Goal: Information Seeking & Learning: Learn about a topic

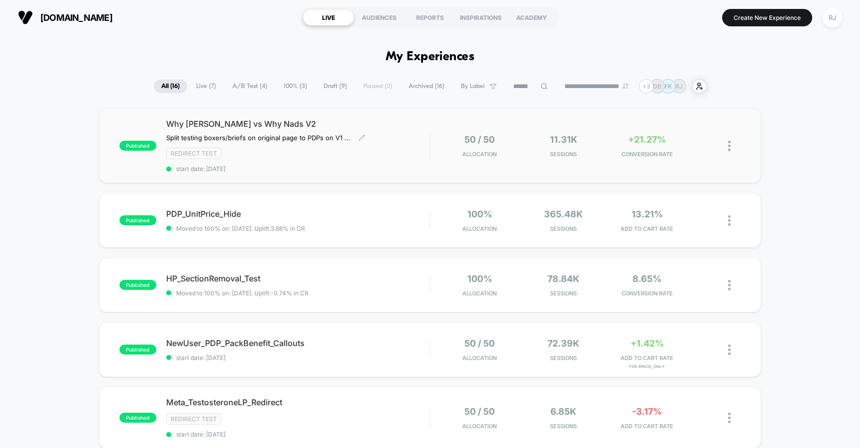
click at [292, 120] on span "Why [PERSON_NAME] vs Why Nads V2" at bounding box center [298, 124] width 264 height 10
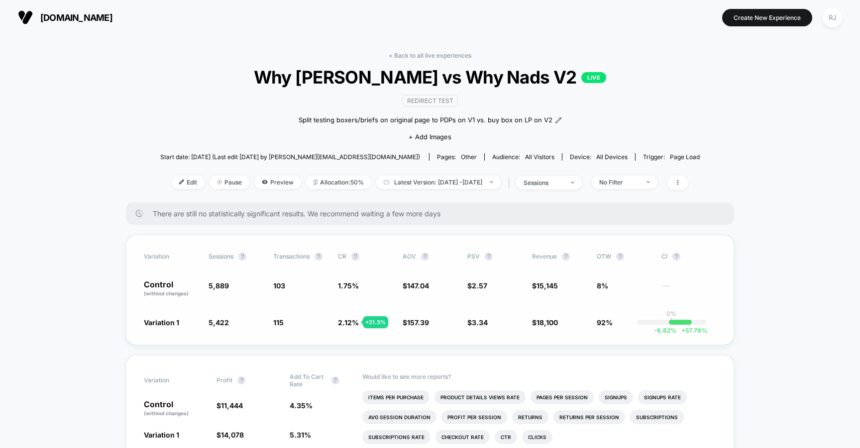
click at [170, 321] on span "Variation 1" at bounding box center [161, 322] width 35 height 8
click at [262, 182] on icon at bounding box center [264, 182] width 5 height 4
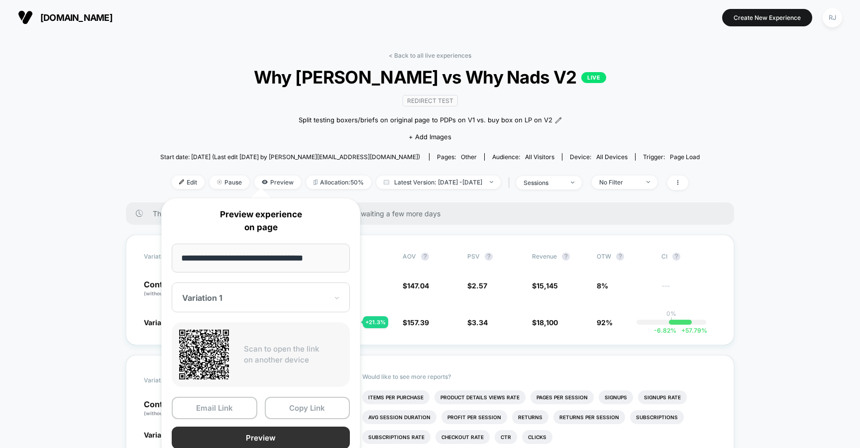
click at [245, 441] on button "Preview" at bounding box center [261, 438] width 178 height 22
